Goal: Use online tool/utility: Utilize a website feature to perform a specific function

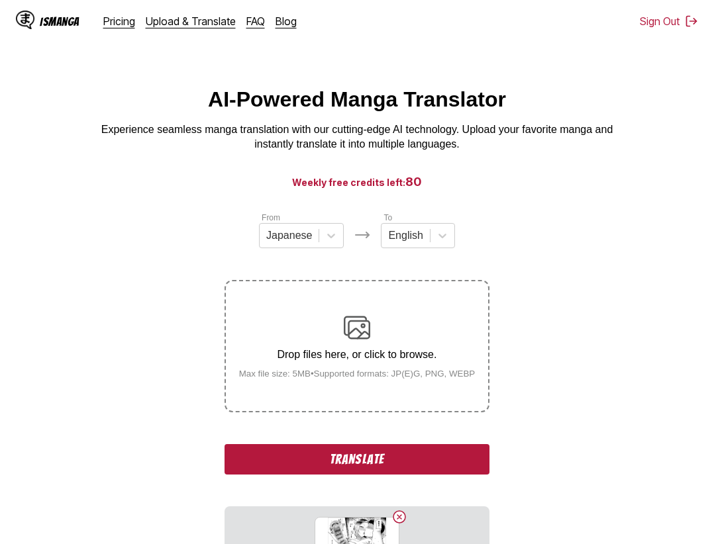
click at [347, 464] on button "Translate" at bounding box center [357, 459] width 265 height 30
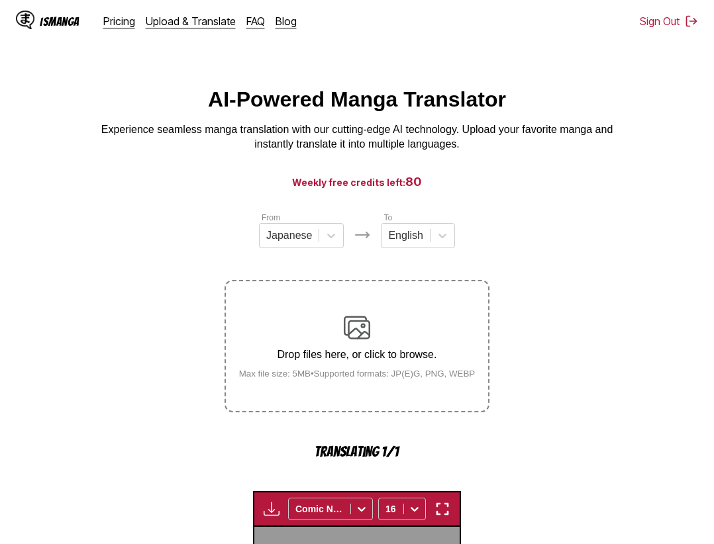
scroll to position [408, 0]
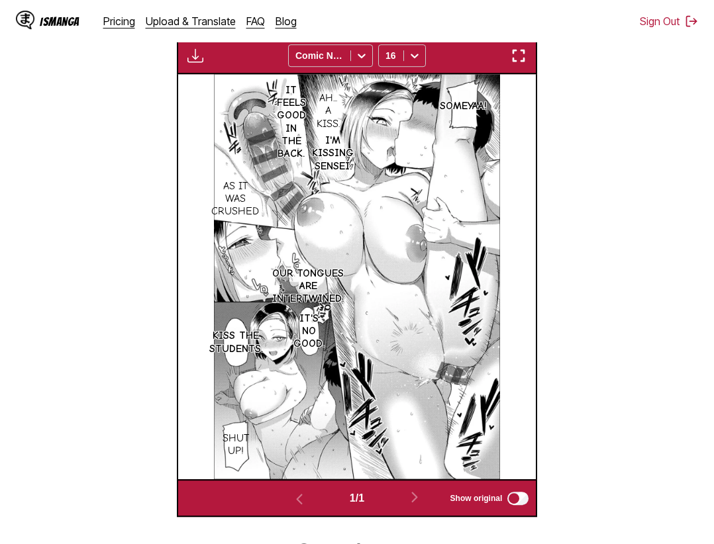
click at [512, 56] on button "button" at bounding box center [519, 55] width 24 height 17
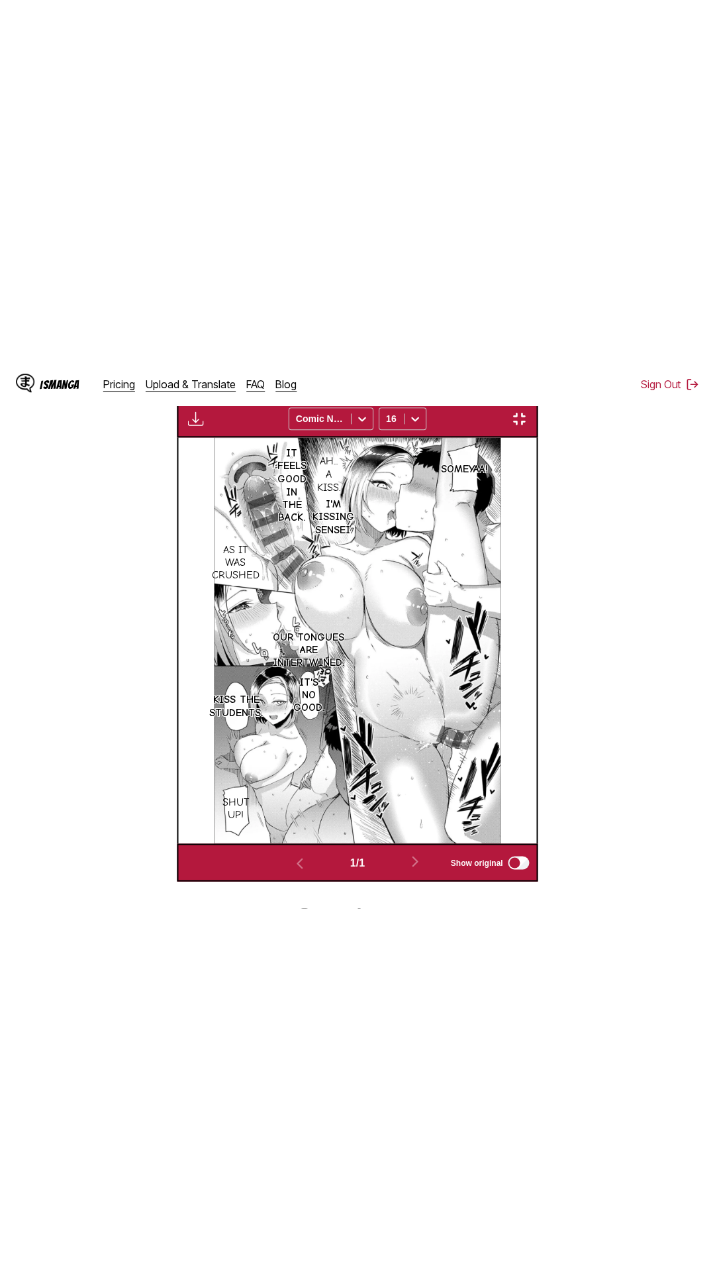
scroll to position [83, 0]
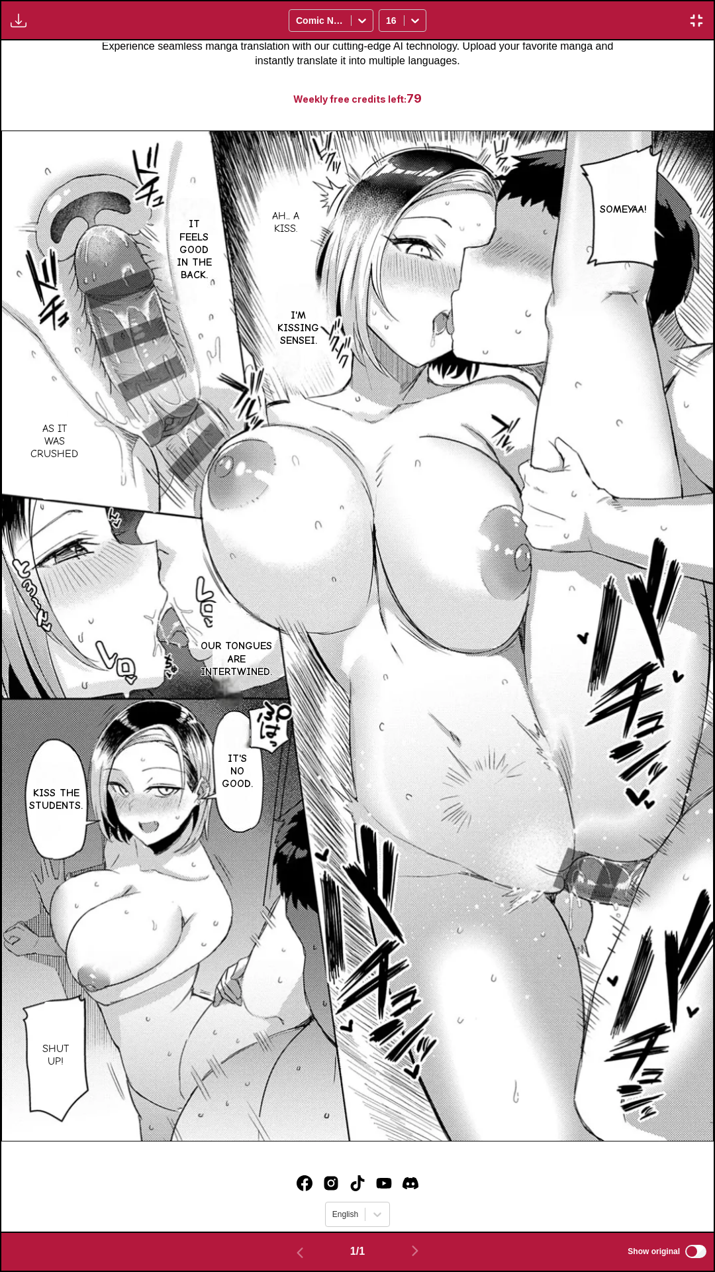
click at [586, 75] on div "Someyaa! Ah... A kiss. It feels good in the back. I'm kissing Sensei. As it was…" at bounding box center [357, 635] width 713 height 1191
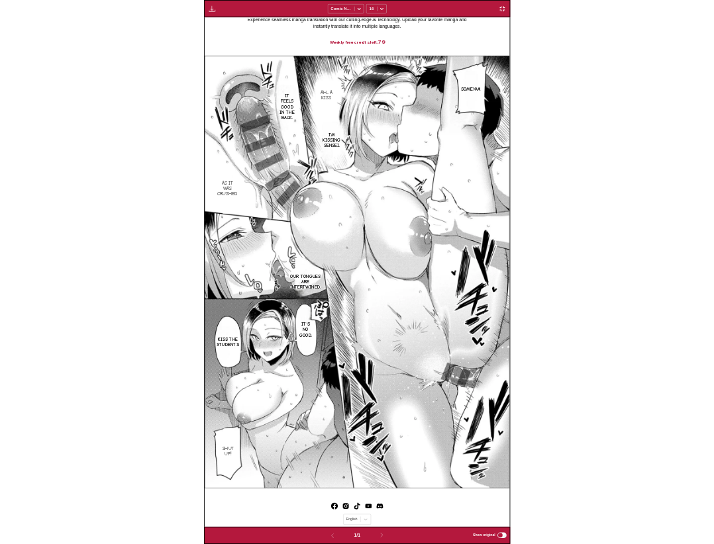
scroll to position [345, 0]
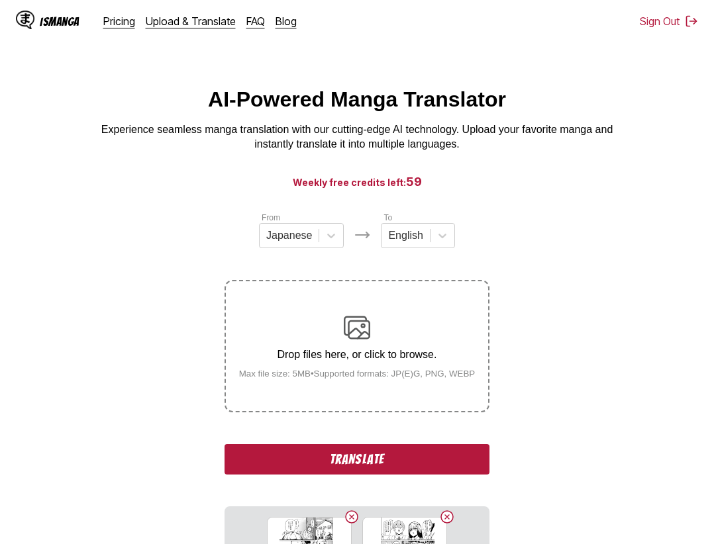
click at [387, 466] on button "Translate" at bounding box center [357, 459] width 265 height 30
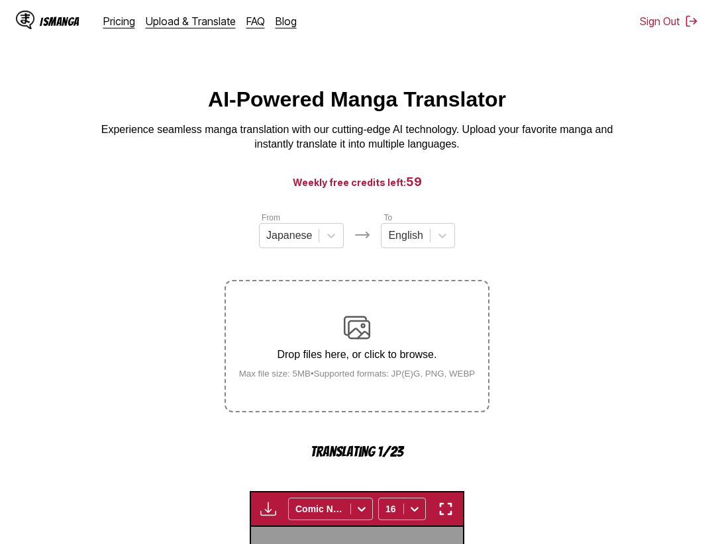
scroll to position [412, 0]
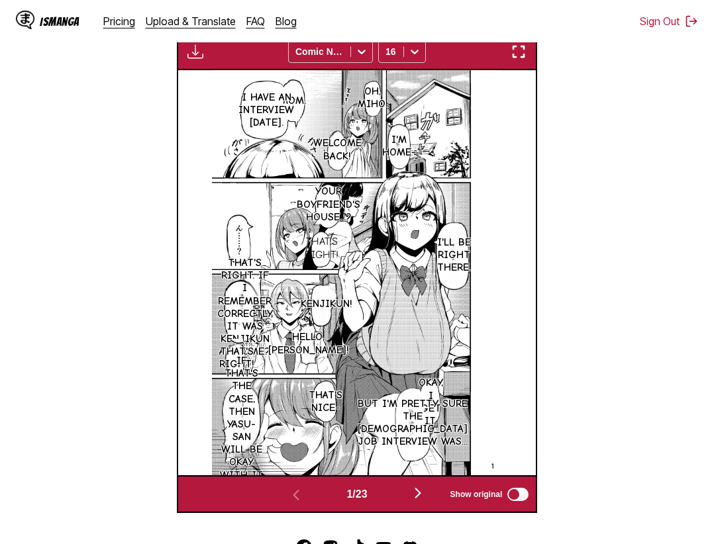
click at [623, 307] on section "From Japanese To English Drop files here, or click to browse. Max file size: 5M…" at bounding box center [357, 156] width 693 height 714
click at [517, 51] on img "button" at bounding box center [519, 52] width 16 height 16
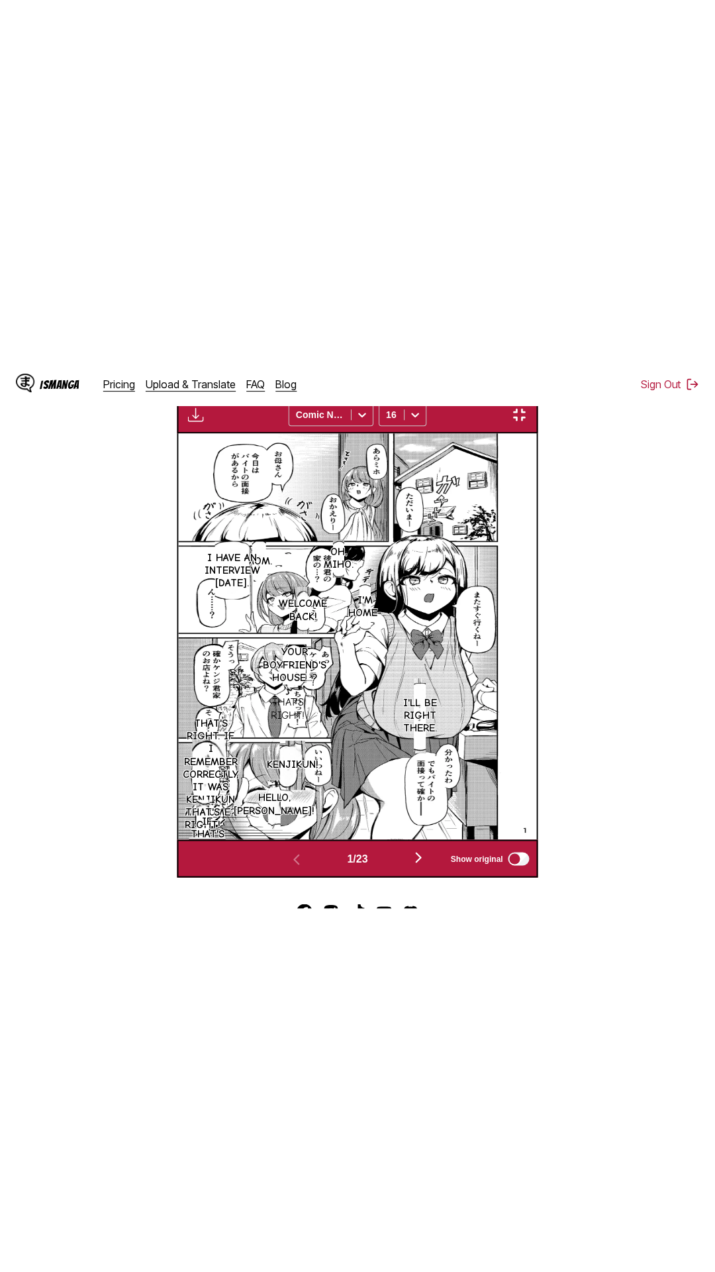
scroll to position [83, 0]
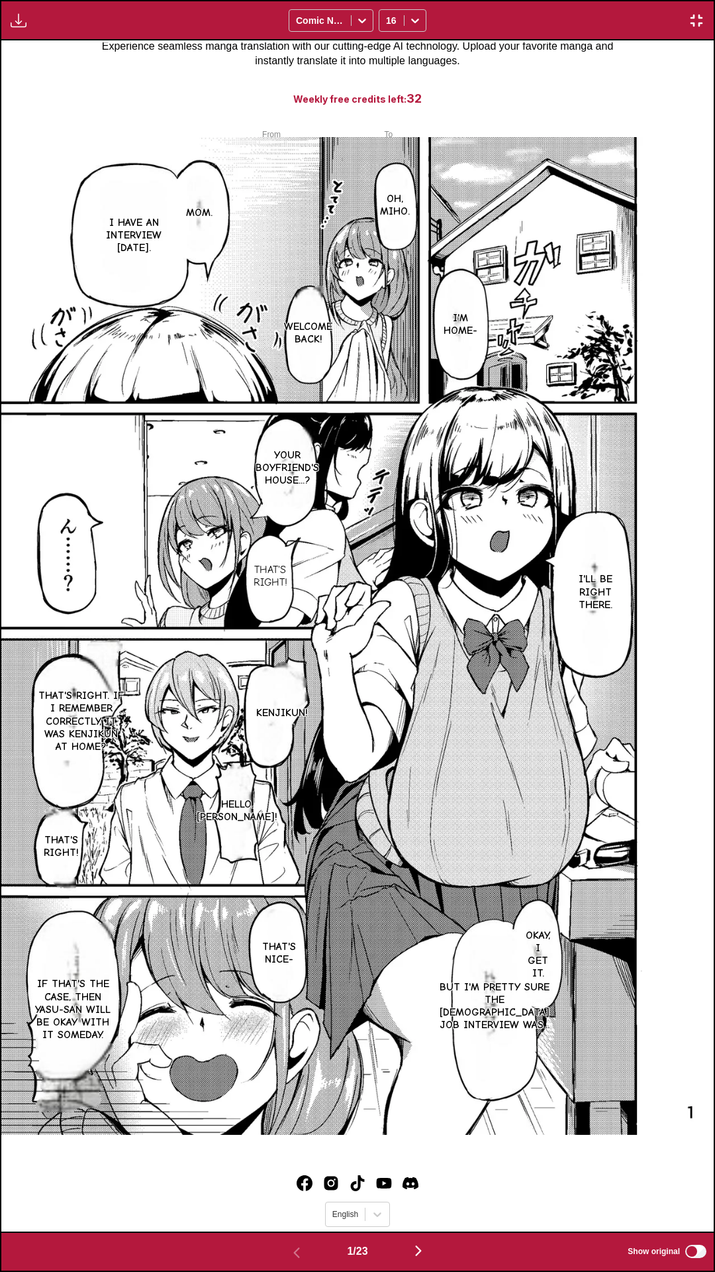
click at [510, 0] on div "Download Panel Download All Comic Neue 16" at bounding box center [357, 20] width 715 height 40
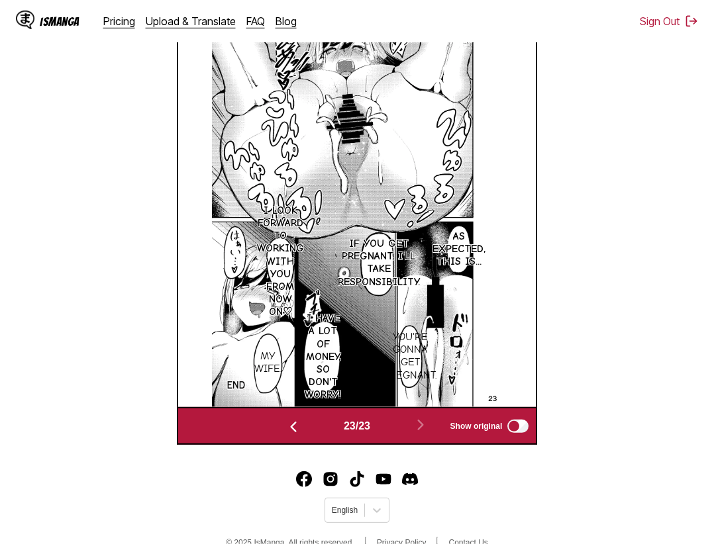
scroll to position [506, 0]
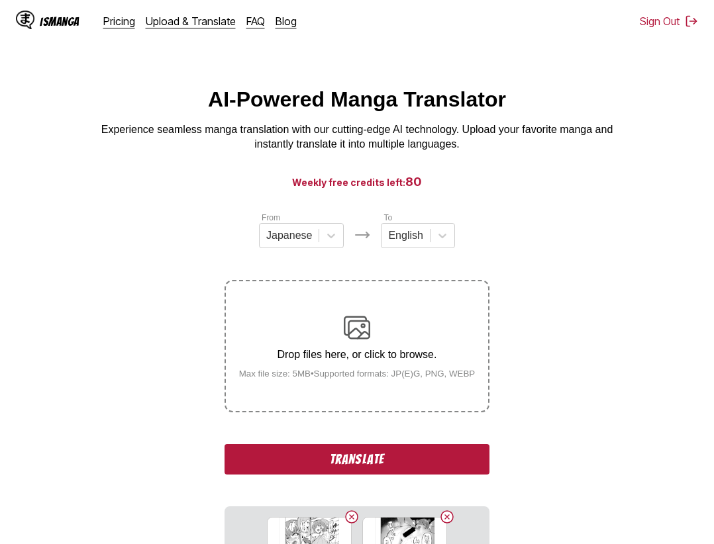
click at [390, 437] on div "From Japanese To English Drop files here, or click to browse. Max file size: 5M…" at bounding box center [357, 411] width 265 height 401
click at [396, 456] on button "Translate" at bounding box center [357, 459] width 265 height 30
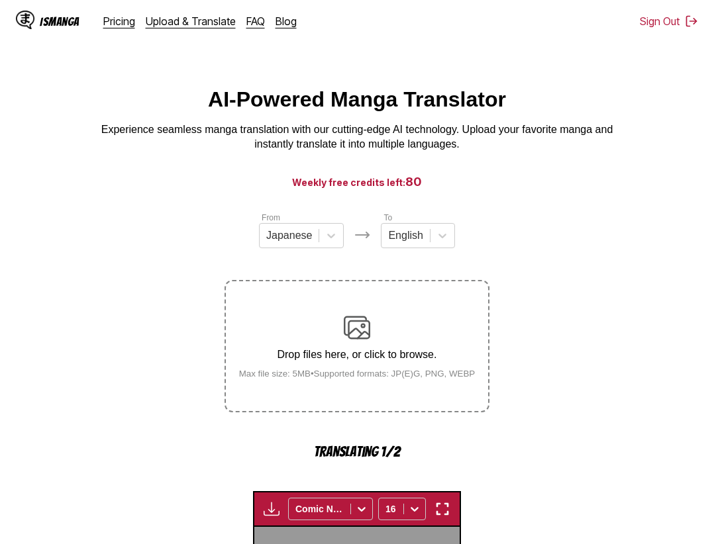
scroll to position [408, 0]
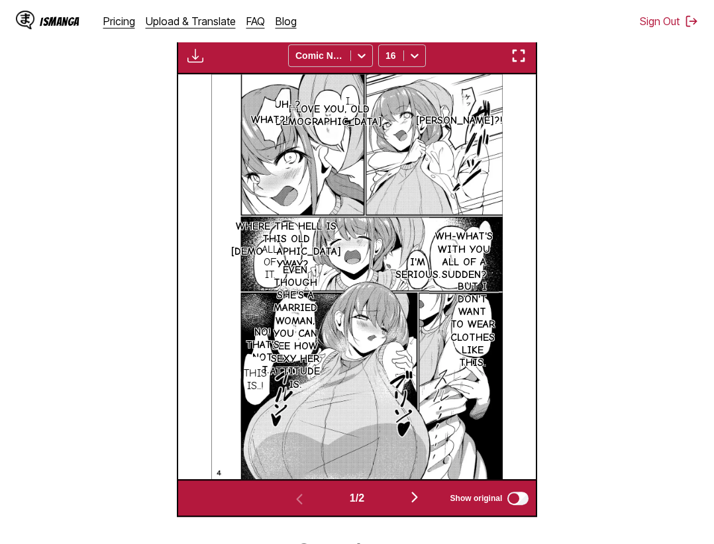
click at [518, 56] on img "button" at bounding box center [519, 56] width 16 height 16
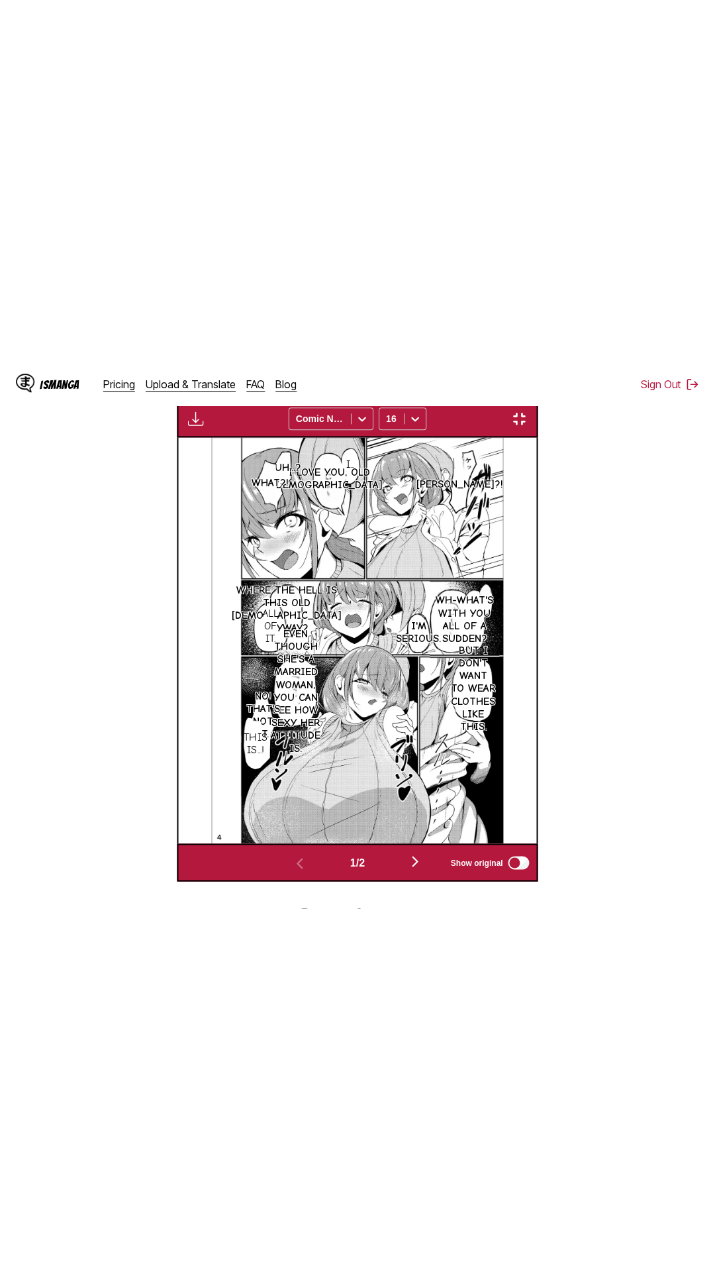
scroll to position [83, 0]
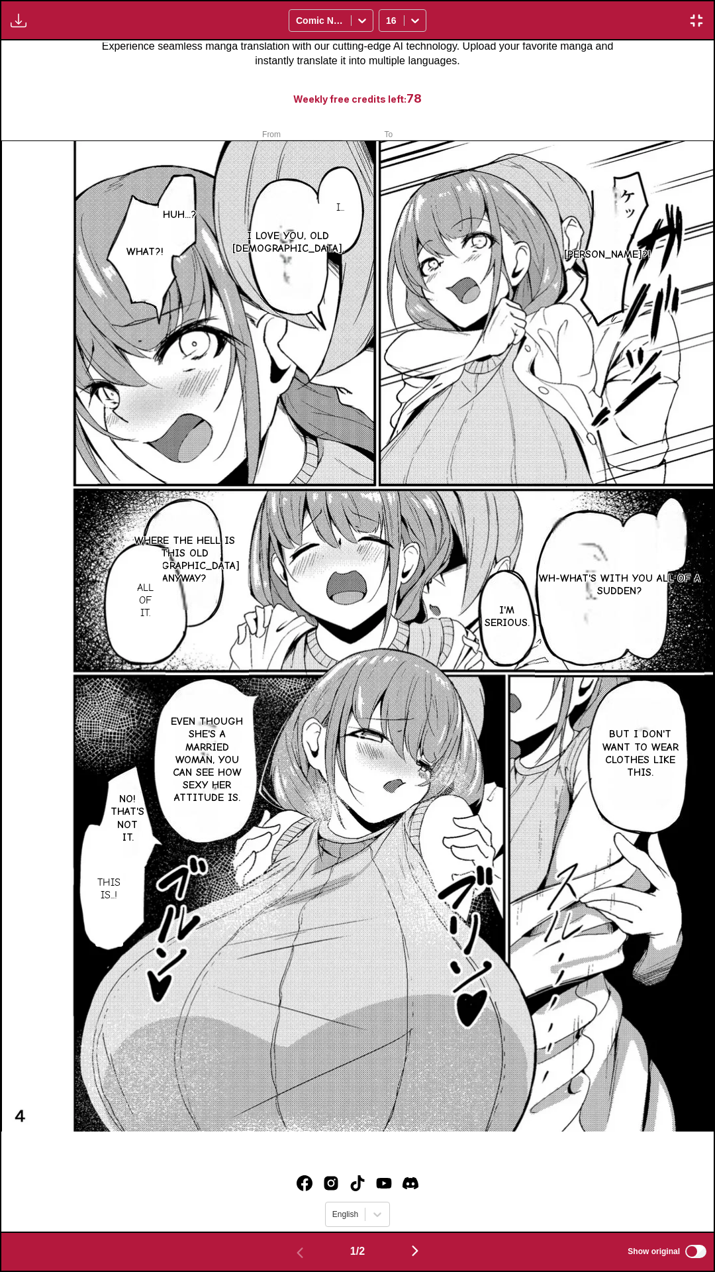
click at [600, 95] on div "I... Kenji?! I love you, old lady. Huh...? What?! Wh-What's with you all of a s…" at bounding box center [357, 635] width 713 height 1191
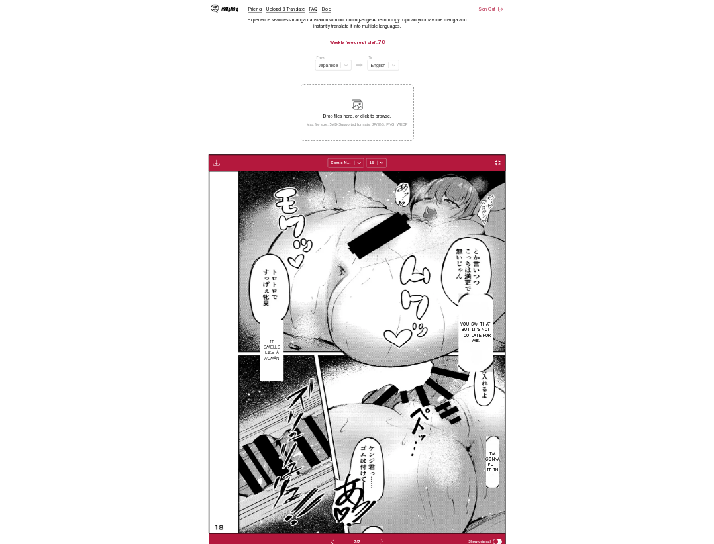
scroll to position [0, 358]
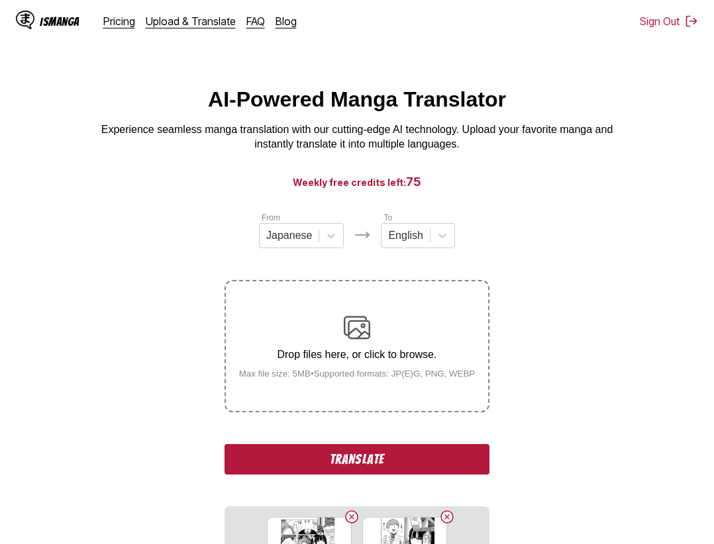
click at [386, 460] on button "Translate" at bounding box center [357, 459] width 265 height 30
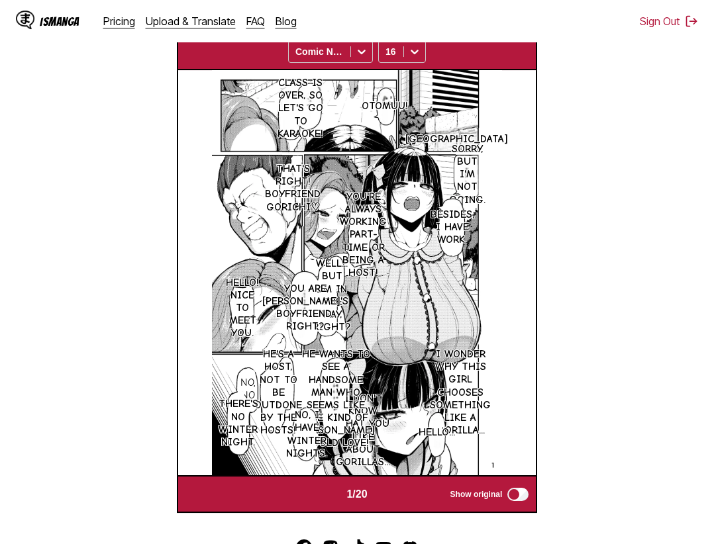
scroll to position [277, 0]
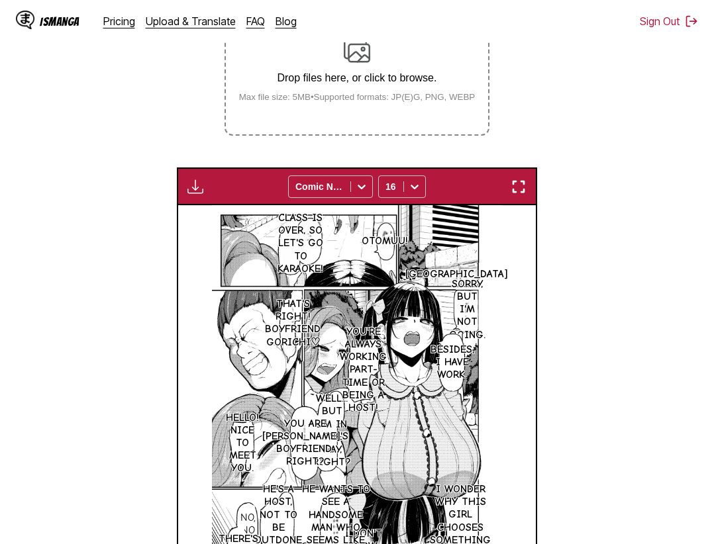
click at [524, 191] on img "button" at bounding box center [519, 187] width 16 height 16
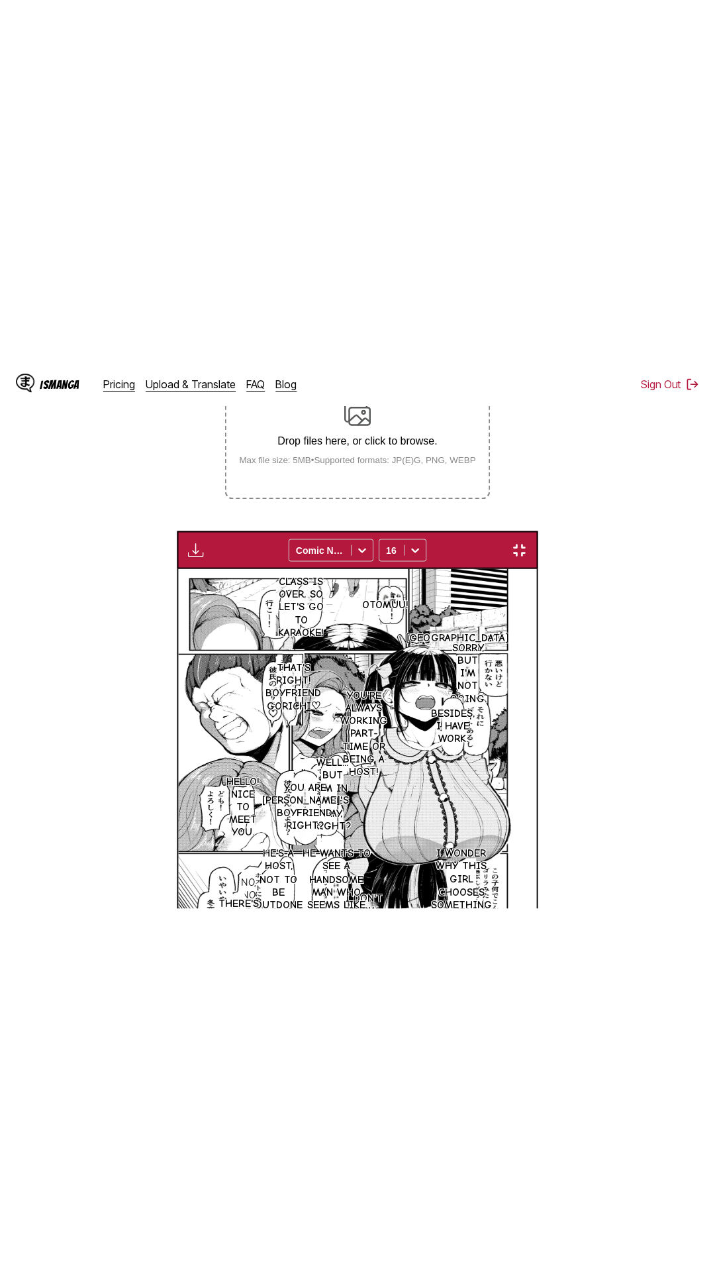
scroll to position [83, 0]
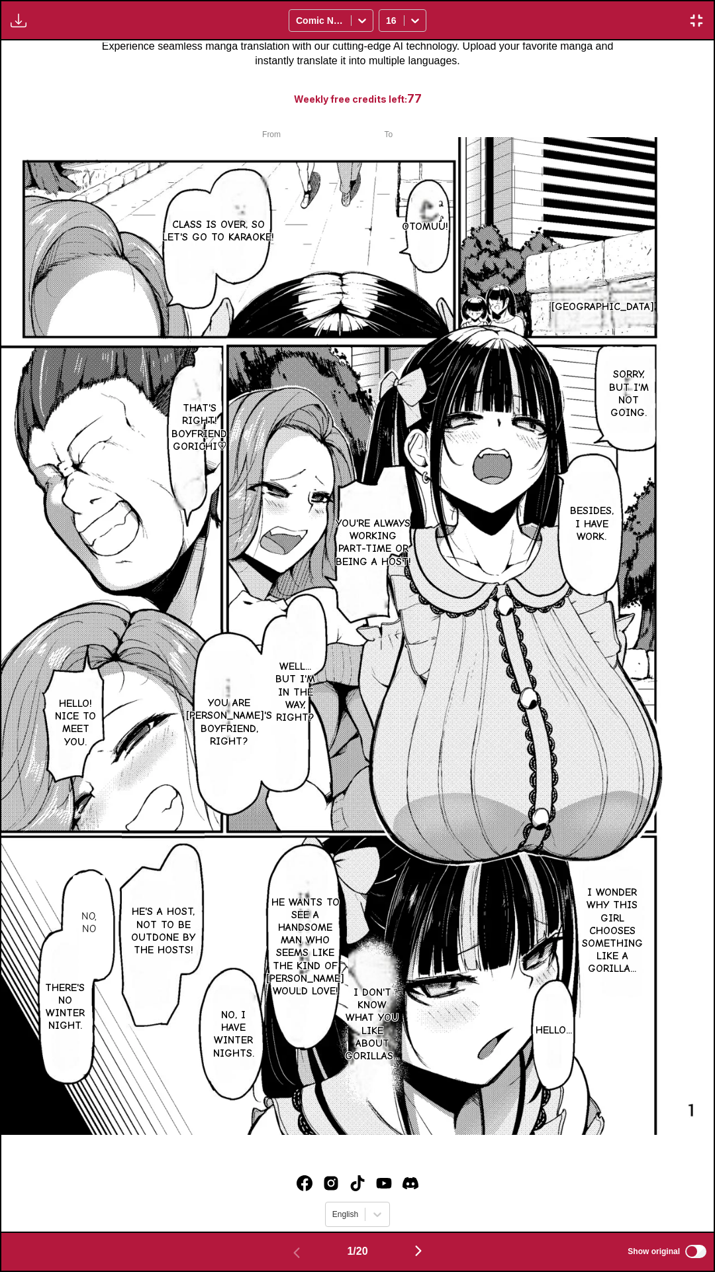
click at [646, 72] on div "Otomuu! Class is over, so let's go to karaoke! Nagai University Sorry, but I'm …" at bounding box center [357, 635] width 713 height 1191
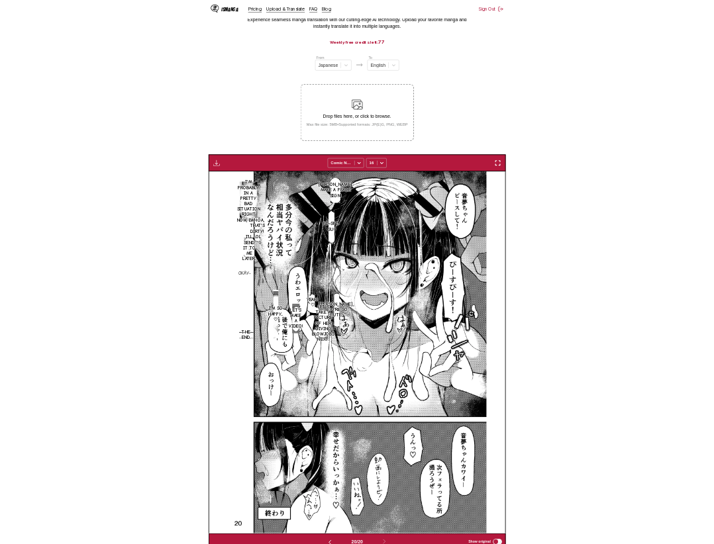
scroll to position [0, 6802]
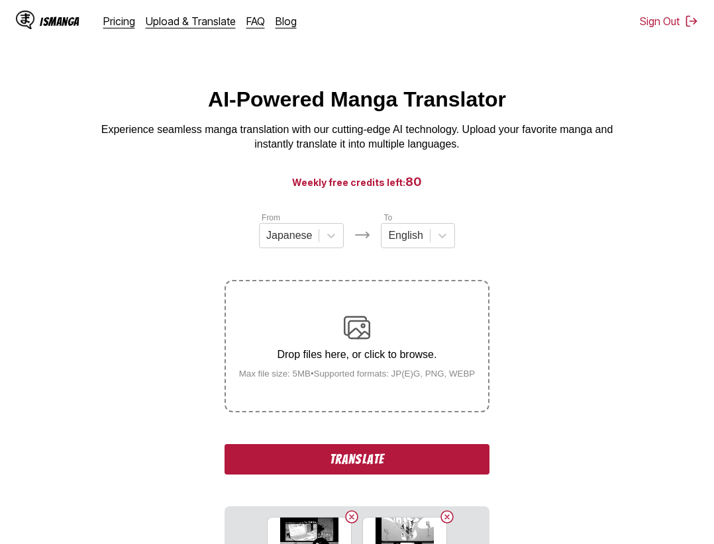
click at [333, 451] on button "Translate" at bounding box center [357, 459] width 265 height 30
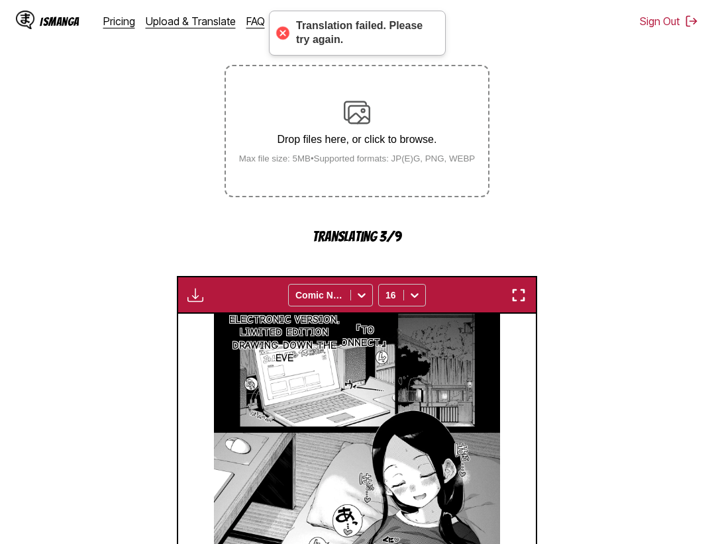
scroll to position [148, 0]
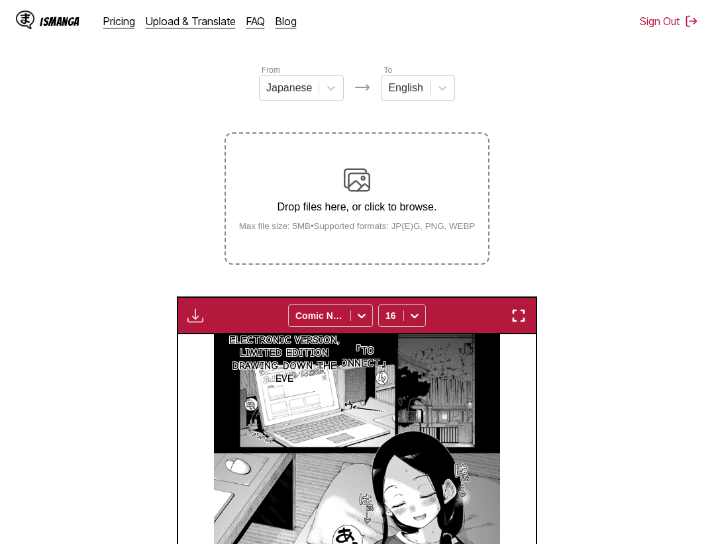
click at [522, 311] on img "button" at bounding box center [519, 316] width 16 height 16
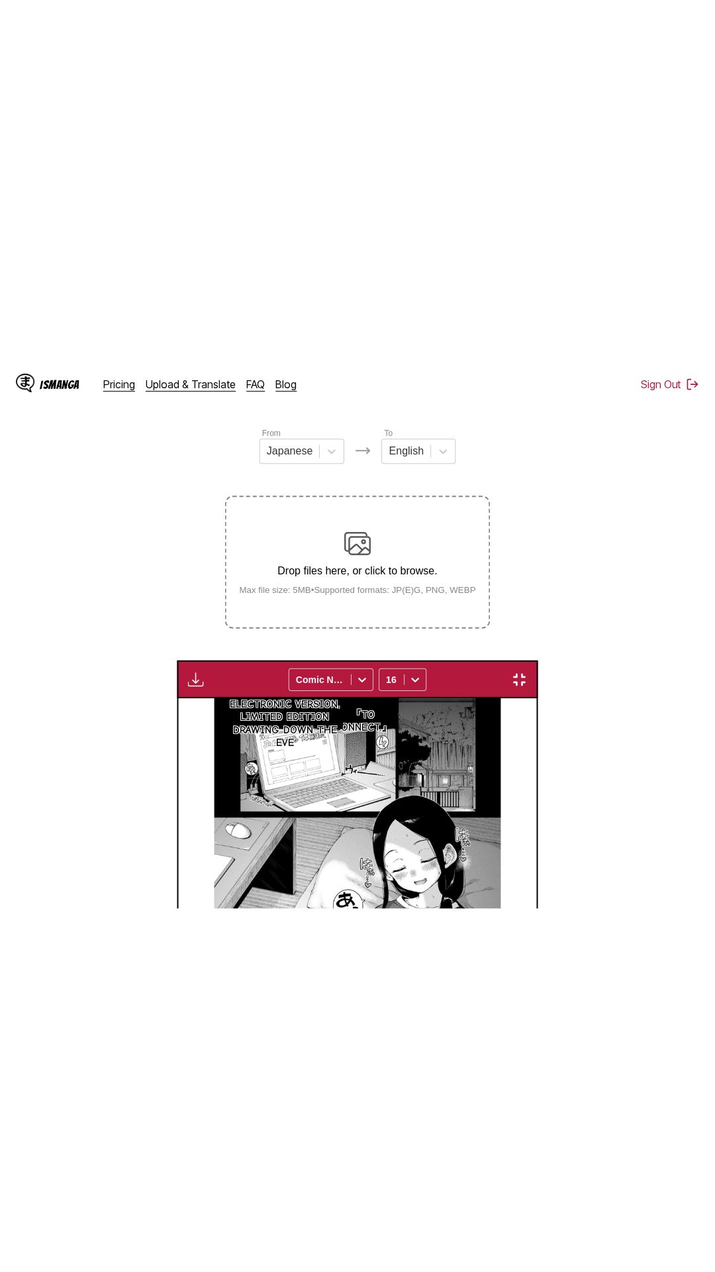
scroll to position [83, 0]
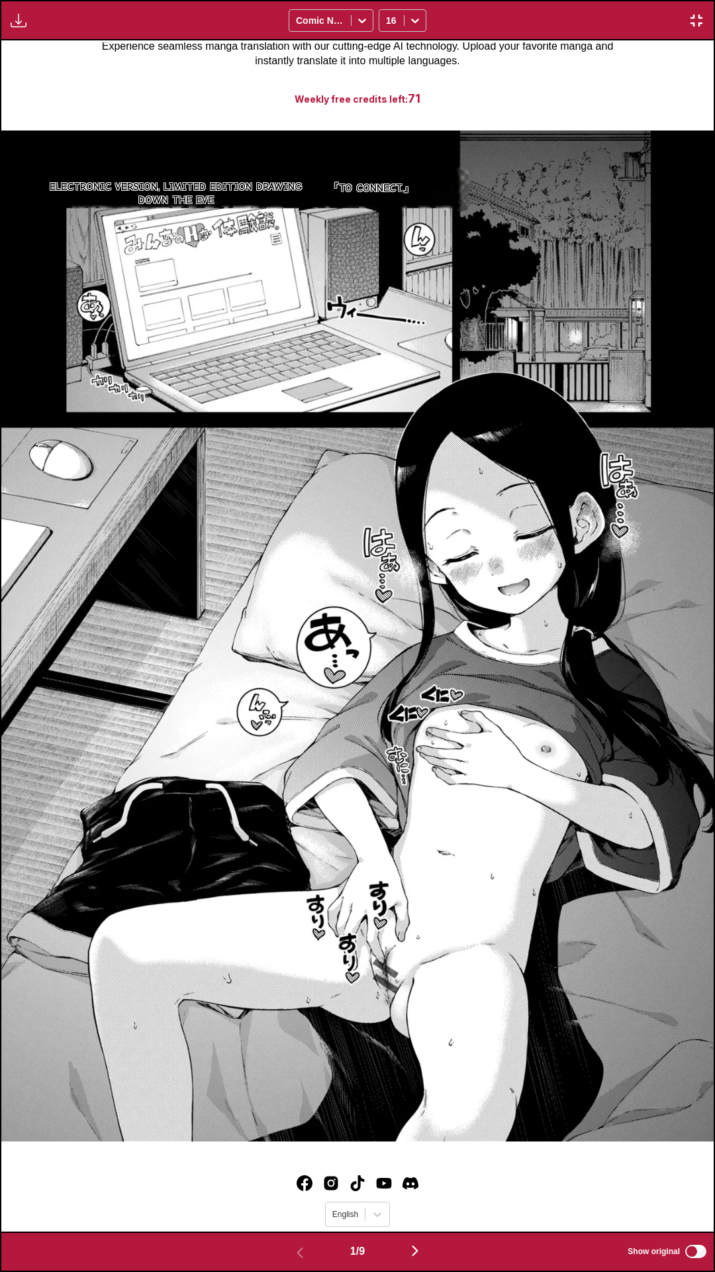
click at [539, 238] on img at bounding box center [357, 635] width 713 height 1011
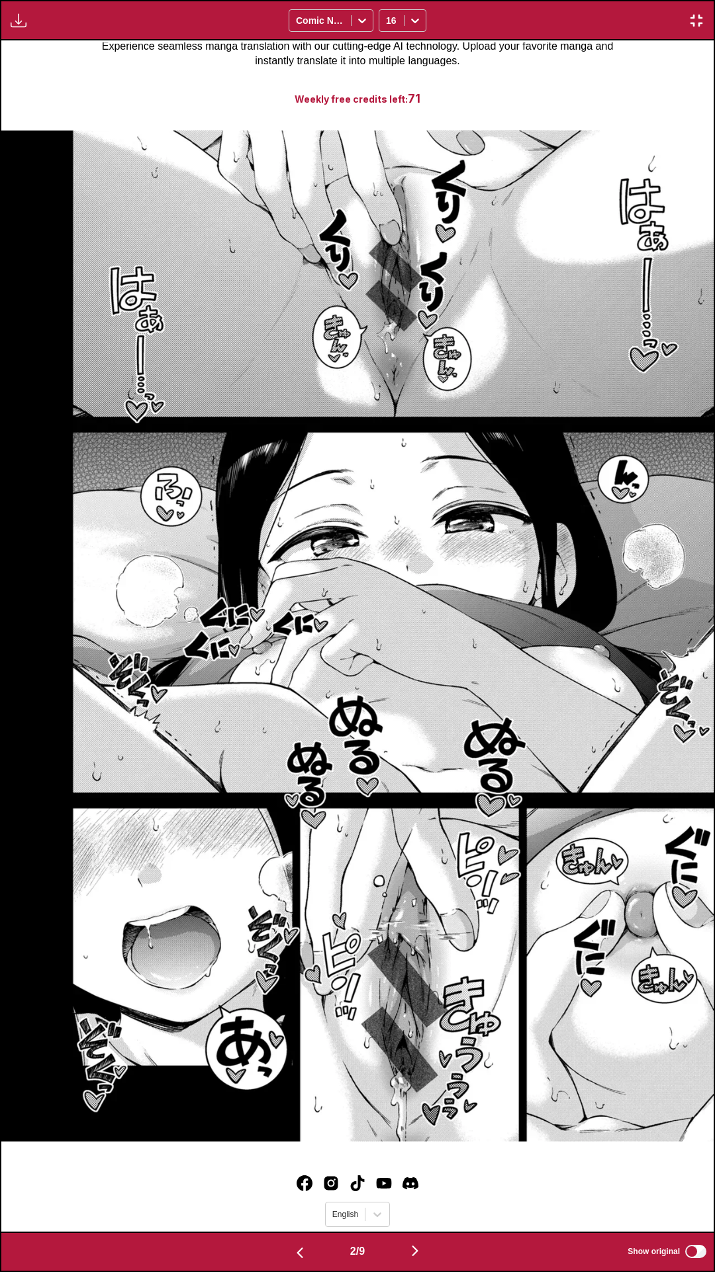
scroll to position [0, 1425]
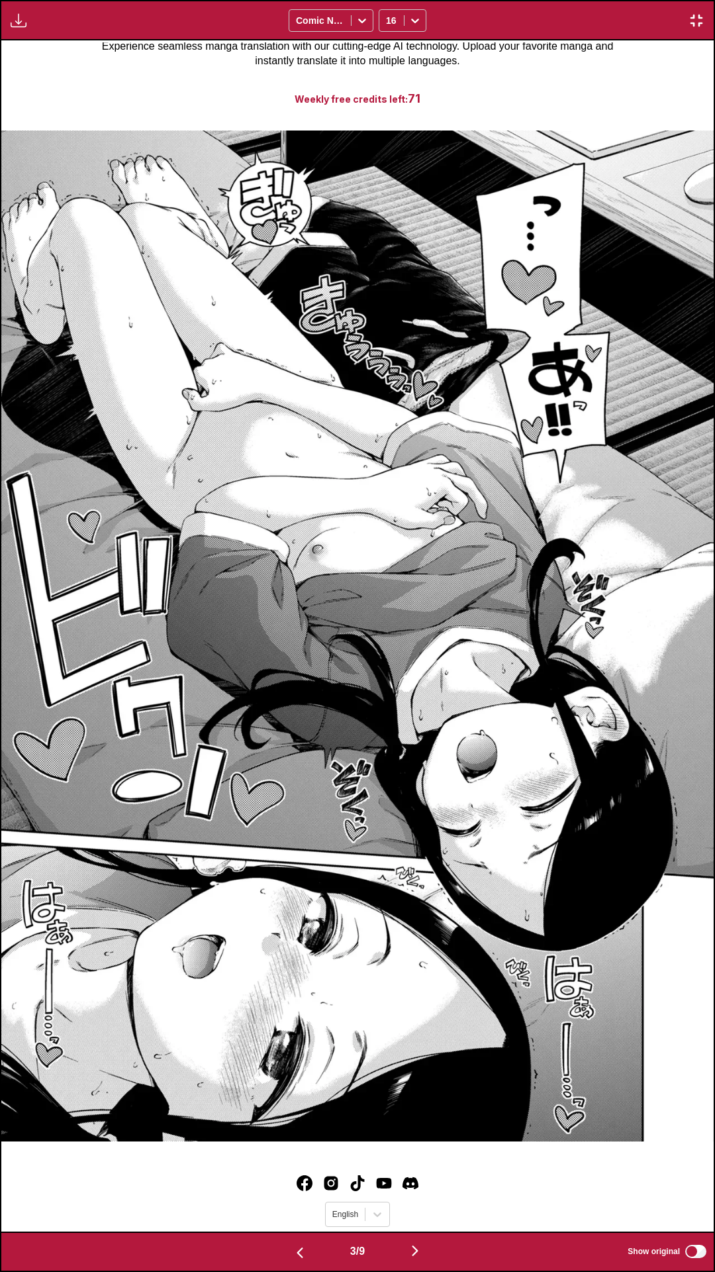
click at [91, 58] on div at bounding box center [357, 635] width 713 height 1191
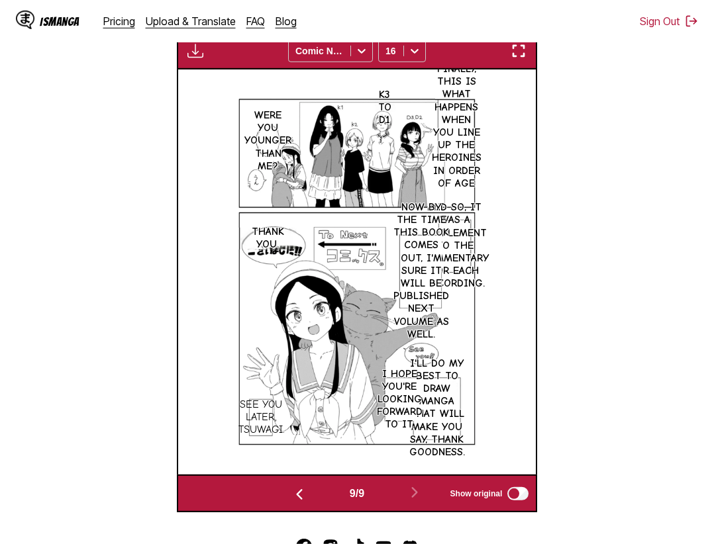
scroll to position [506, 0]
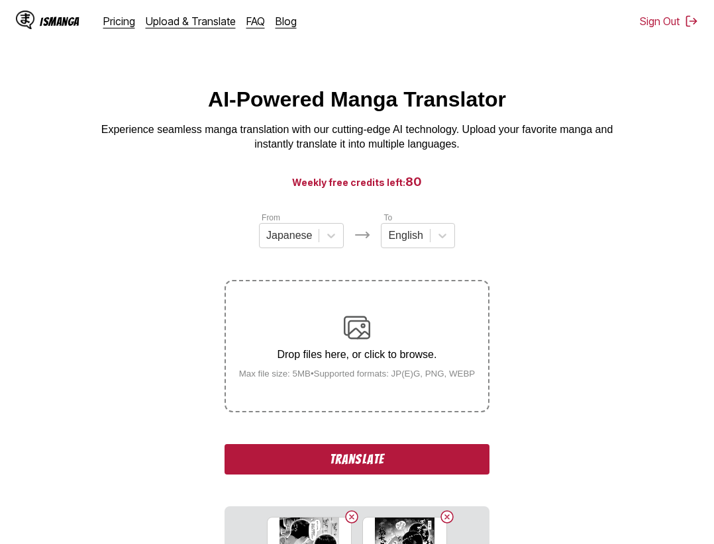
click at [404, 470] on button "Translate" at bounding box center [357, 459] width 265 height 30
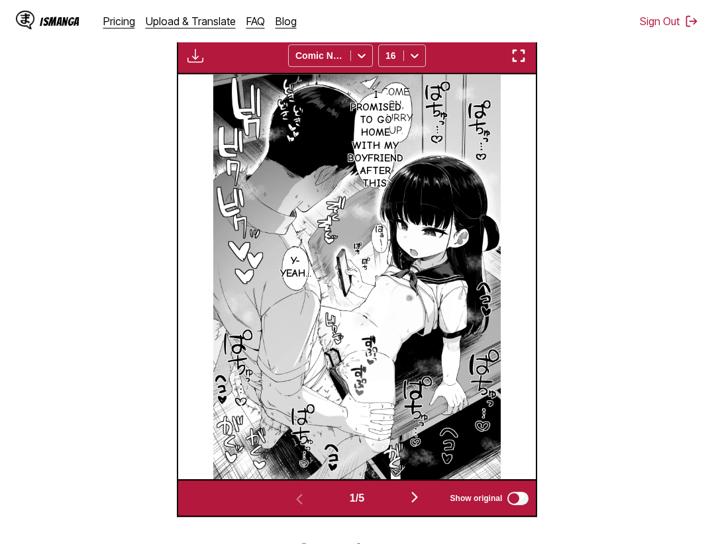
scroll to position [273, 0]
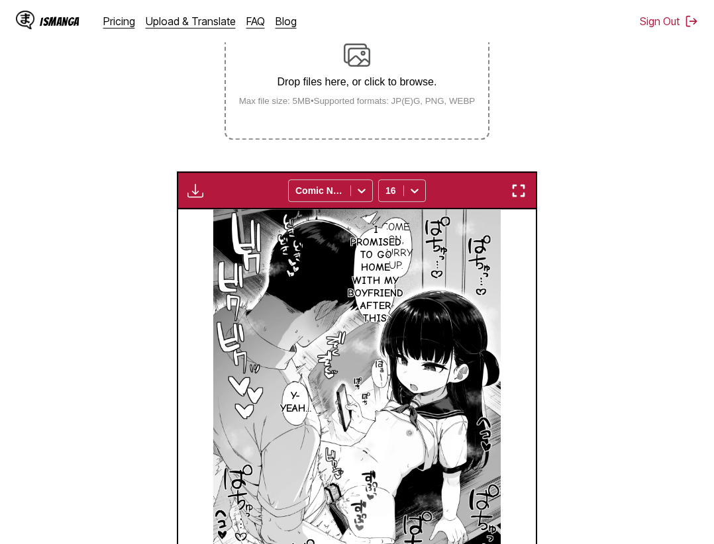
click at [518, 183] on div "Download Panel Download All Comic Neue 16" at bounding box center [357, 191] width 361 height 38
click at [524, 199] on img "button" at bounding box center [519, 191] width 16 height 16
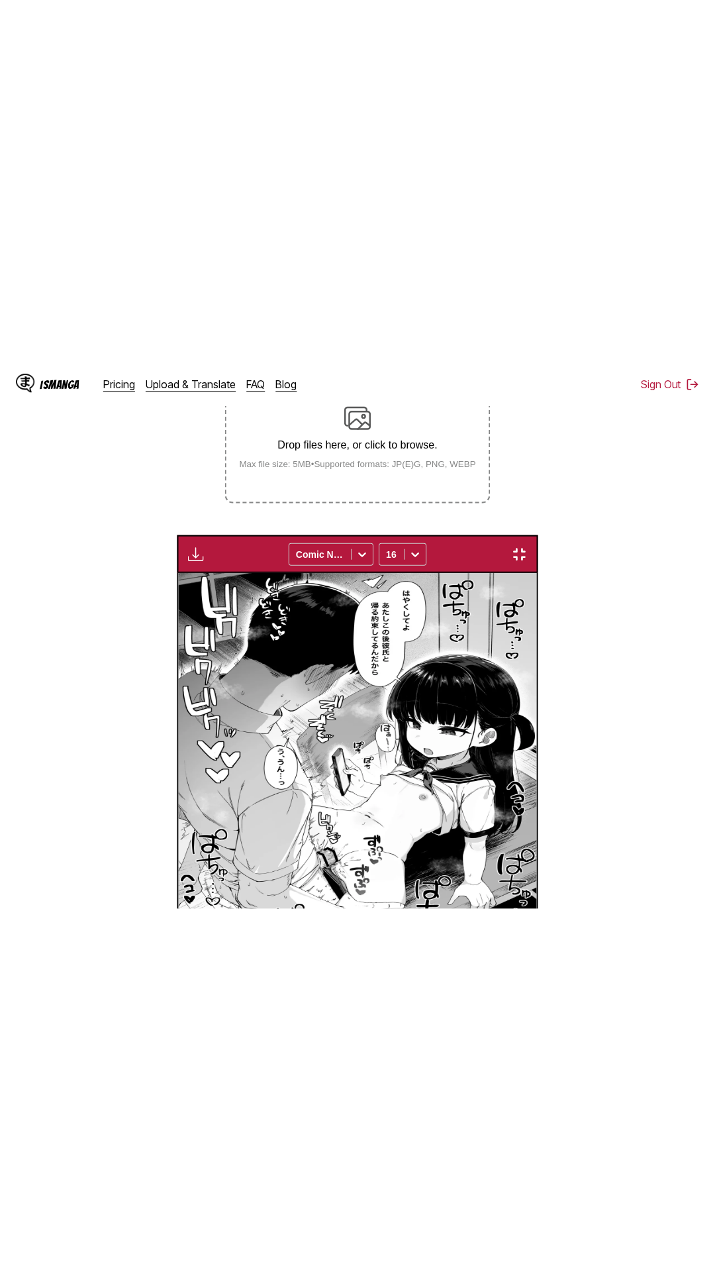
scroll to position [83, 0]
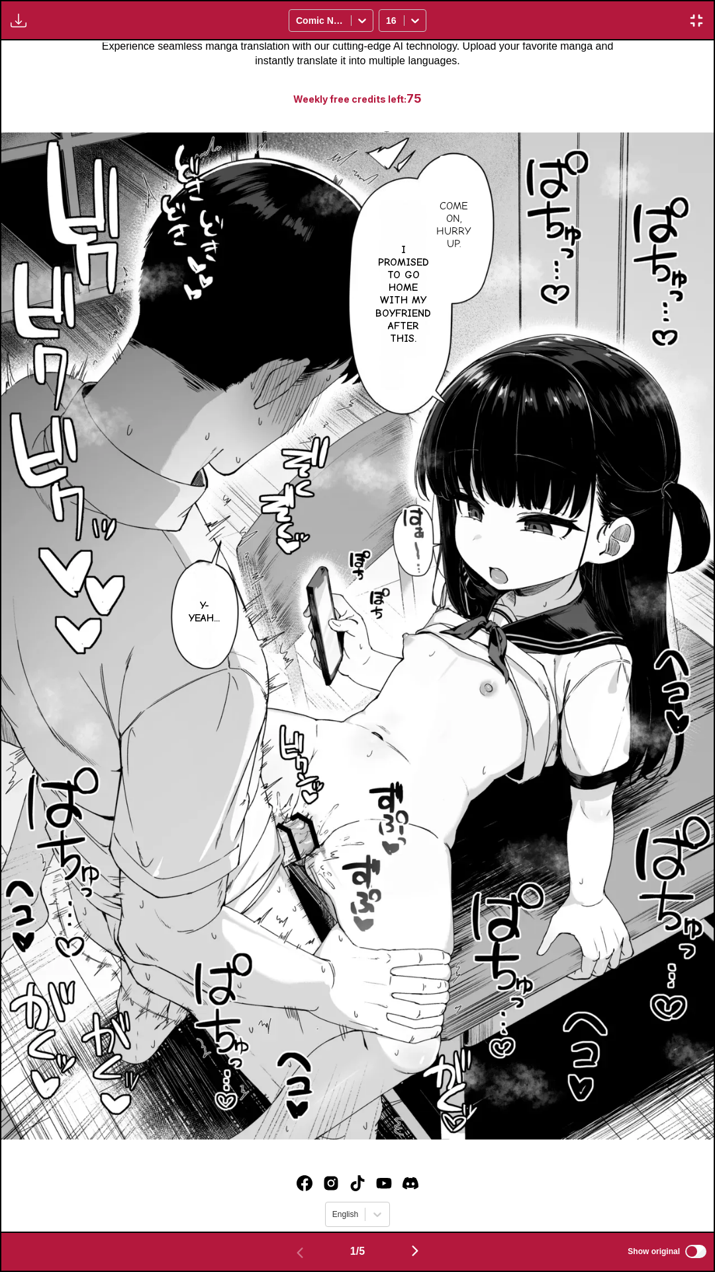
click at [611, 60] on div "Come on, hurry up. I promised to go home with my boyfriend after this. Y-Yeah..." at bounding box center [357, 635] width 713 height 1191
click at [501, 68] on div "Come on, hurry up. I promised to go home with my boyfriend after this. Y-Yeah..." at bounding box center [357, 635] width 713 height 1191
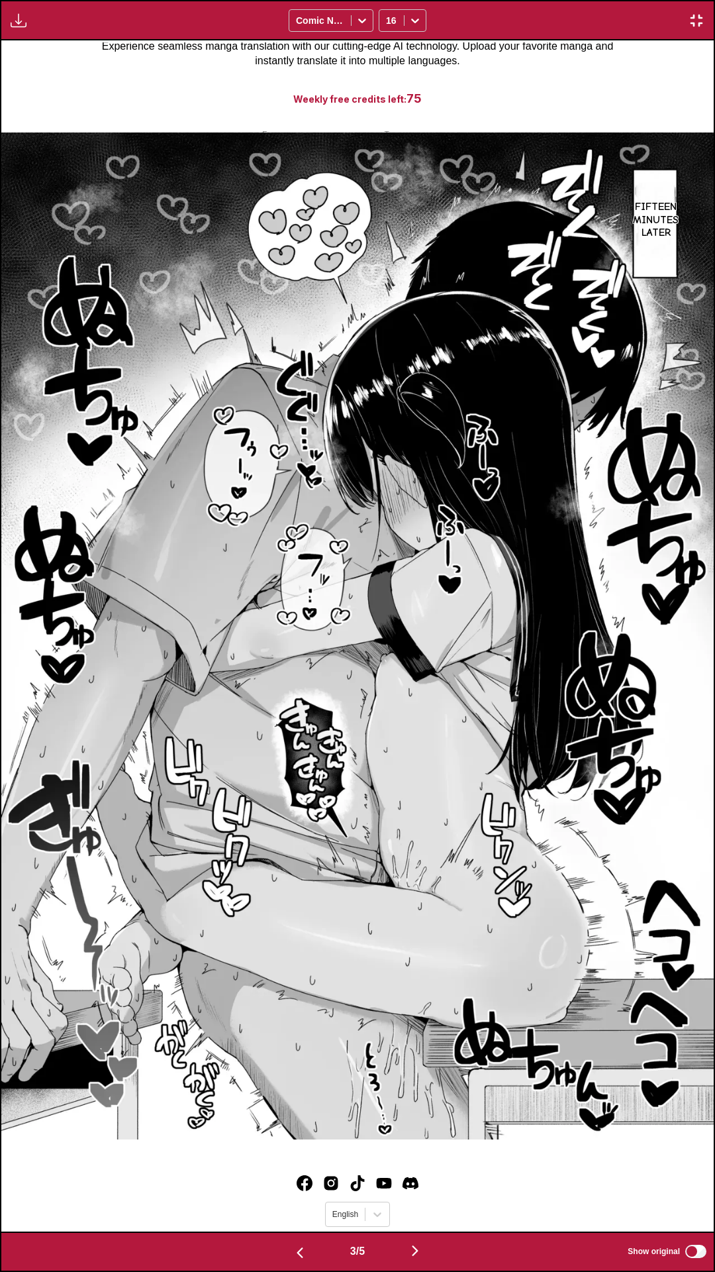
scroll to position [0, 1425]
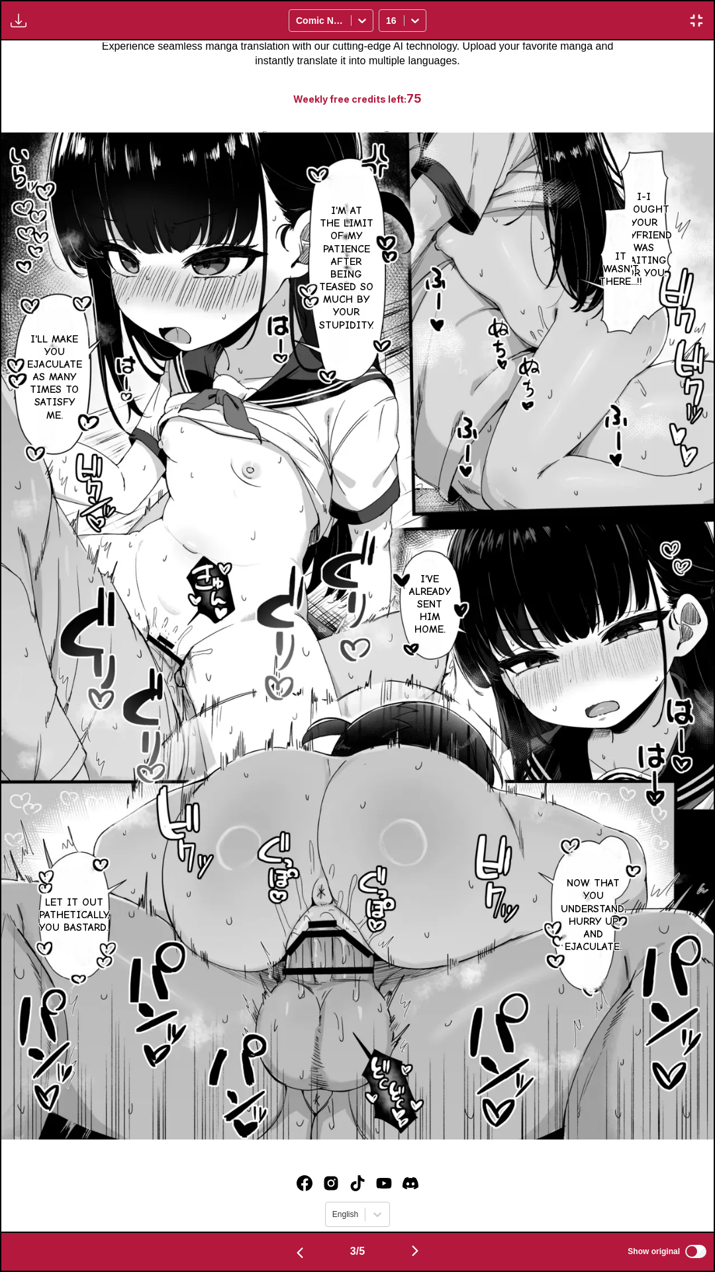
click at [646, 205] on p "I-I thought your boyfriend was waiting for you." at bounding box center [644, 235] width 61 height 94
click at [631, 264] on p "It wasn't there...!!" at bounding box center [621, 270] width 48 height 44
click at [702, 212] on icon "close-tooltip" at bounding box center [703, 208] width 9 height 9
click at [559, 0] on div "Download Panel Download All Comic Neue 16" at bounding box center [357, 20] width 715 height 40
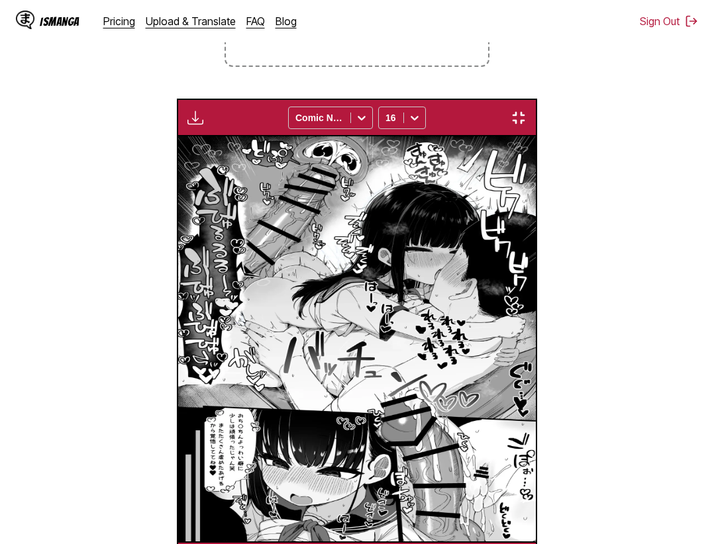
scroll to position [0, 1432]
